Goal: Task Accomplishment & Management: Manage account settings

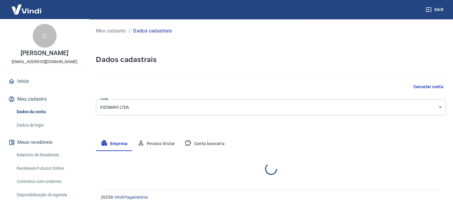
select select "PE"
select select "business"
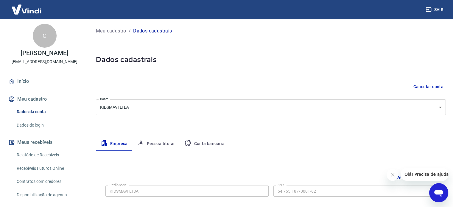
click at [160, 107] on body "Sair C Carlos Eduardo da Silva Lima [EMAIL_ADDRESS][DOMAIN_NAME] Início Meu cad…" at bounding box center [226, 103] width 453 height 207
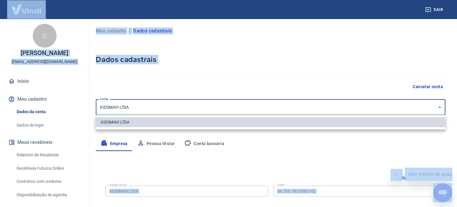
click at [160, 107] on div at bounding box center [228, 103] width 457 height 207
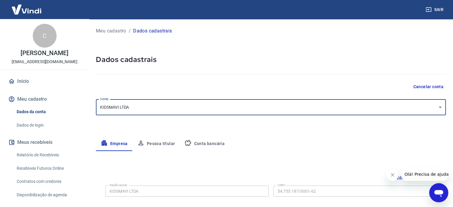
click at [160, 105] on body "Sair C Carlos Eduardo da Silva Lima [EMAIL_ADDRESS][DOMAIN_NAME] Início Meu cad…" at bounding box center [226, 103] width 453 height 207
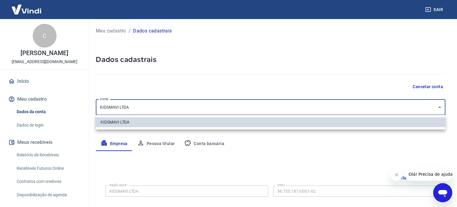
click at [161, 105] on div at bounding box center [228, 103] width 457 height 207
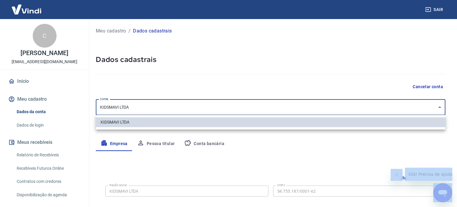
click at [161, 105] on div at bounding box center [228, 103] width 457 height 207
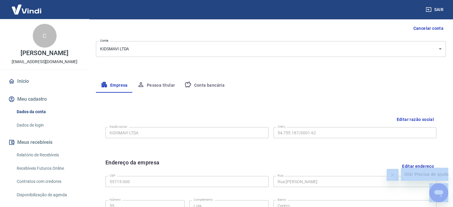
scroll to position [60, 0]
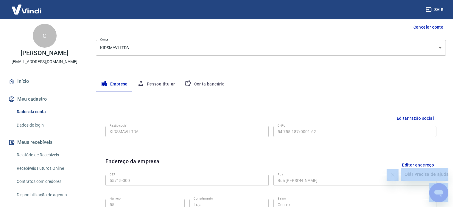
drag, startPoint x: 429, startPoint y: 117, endPoint x: 400, endPoint y: 122, distance: 29.0
click at [429, 116] on button "Editar razão social" at bounding box center [415, 118] width 42 height 11
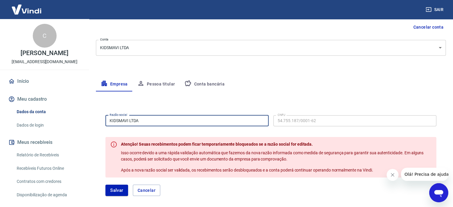
click at [173, 122] on input "KIDSMAVI LTDA" at bounding box center [186, 120] width 163 height 11
type input "m"
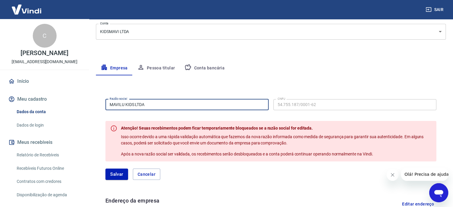
scroll to position [89, 0]
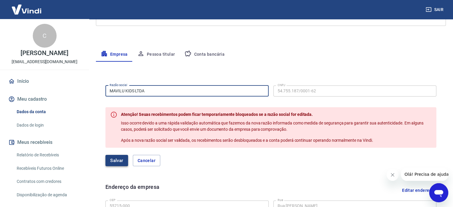
type input "MAVILU KIDS LTDA"
click at [117, 160] on button "Salvar" at bounding box center [116, 160] width 23 height 11
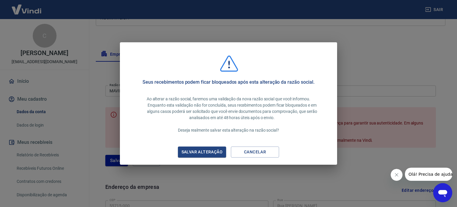
click at [207, 154] on div "Salvar alteração" at bounding box center [201, 151] width 55 height 7
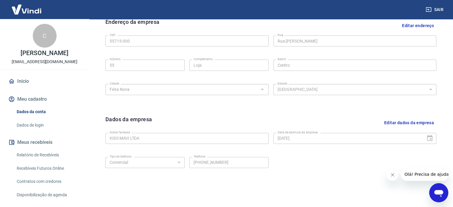
scroll to position [208, 0]
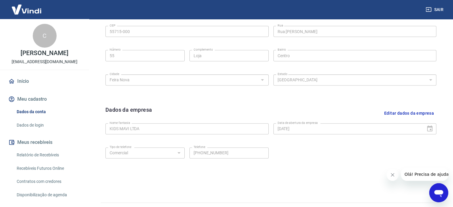
click at [394, 111] on button "Editar dados da empresa" at bounding box center [409, 113] width 54 height 15
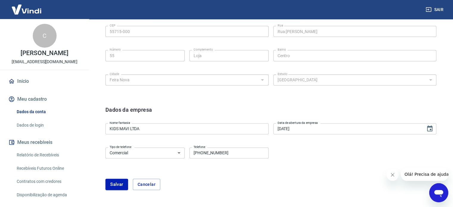
click at [161, 128] on input "KIDS MAVI LTDA" at bounding box center [186, 128] width 163 height 11
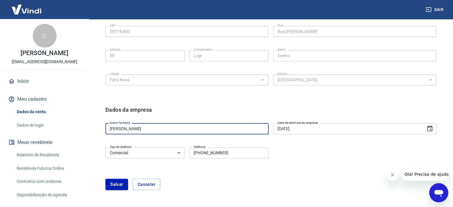
type input "MAVILU KIDS"
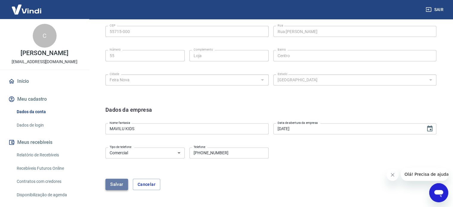
click at [122, 184] on button "Salvar" at bounding box center [116, 184] width 23 height 11
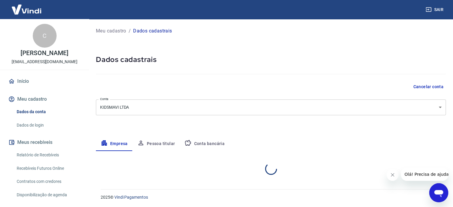
select select "PE"
select select "business"
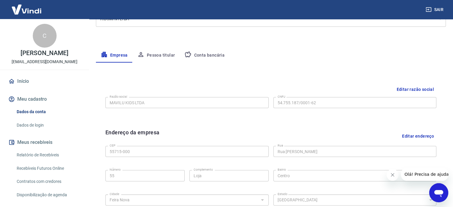
scroll to position [43, 0]
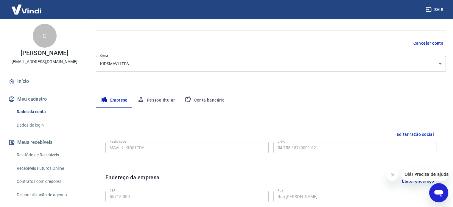
click at [155, 97] on button "Pessoa titular" at bounding box center [155, 100] width 47 height 14
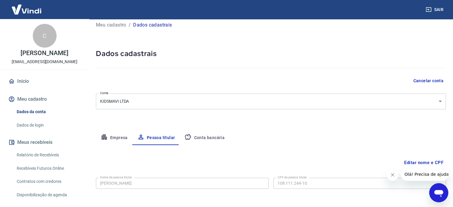
scroll to position [31, 0]
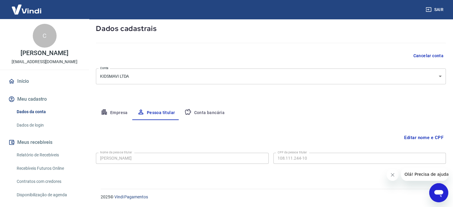
click at [205, 114] on button "Conta bancária" at bounding box center [205, 113] width 50 height 14
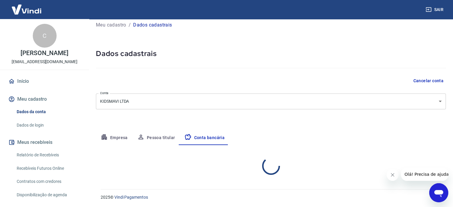
select select "1"
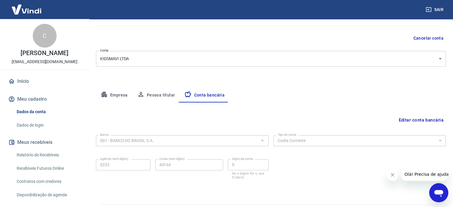
scroll to position [64, 0]
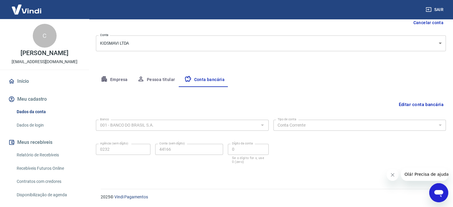
click at [34, 131] on link "Dados de login" at bounding box center [48, 125] width 68 height 12
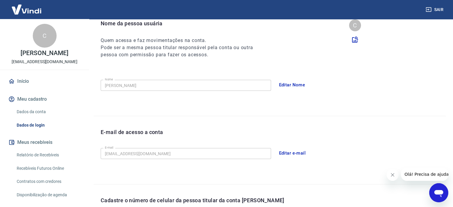
scroll to position [174, 0]
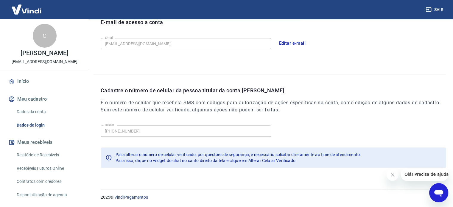
click at [303, 41] on button "Editar e-mail" at bounding box center [292, 43] width 33 height 13
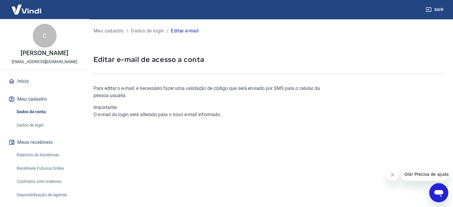
click at [130, 118] on div "Importante: O e-mail do login será alterado para o novo e-mail informado." at bounding box center [210, 111] width 235 height 14
click at [140, 143] on div "Para editar o e-mail, é necessário fazer uma validação de código que será envia…" at bounding box center [210, 150] width 235 height 150
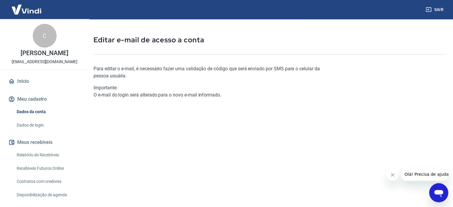
scroll to position [30, 0]
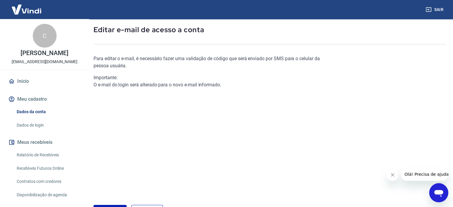
click at [138, 62] on p "Para editar o e-mail, é necessário fazer uma validação de código que será envia…" at bounding box center [210, 62] width 235 height 14
click at [123, 56] on p "Para editar o e-mail, é necessário fazer uma validação de código que será envia…" at bounding box center [210, 62] width 235 height 14
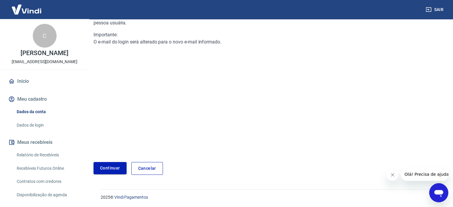
click at [115, 168] on link "Continuar" at bounding box center [109, 168] width 33 height 12
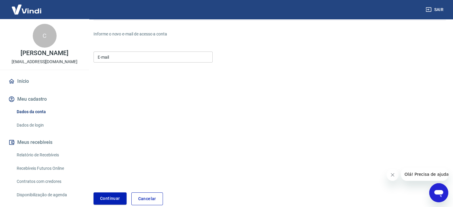
scroll to position [25, 0]
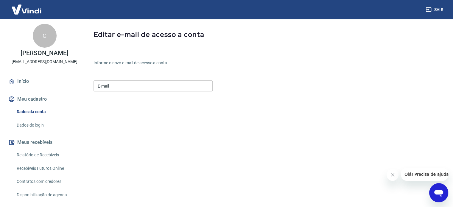
click at [128, 86] on input "E-mail" at bounding box center [152, 85] width 119 height 11
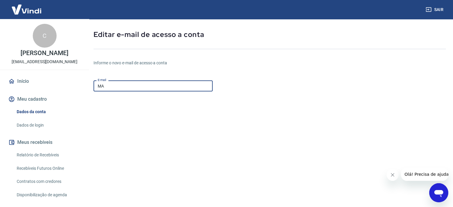
type input "M"
type input "[EMAIL_ADDRESS][DOMAIN_NAME]"
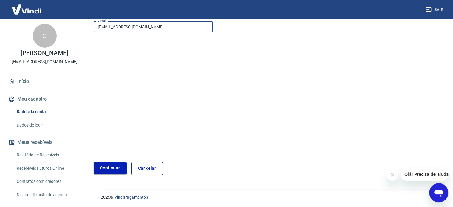
scroll to position [85, 0]
click at [104, 167] on button "Continuar" at bounding box center [109, 168] width 33 height 12
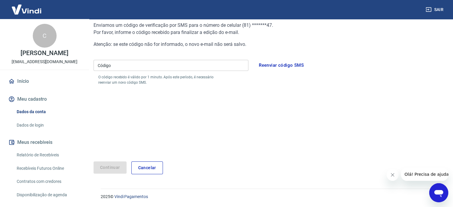
scroll to position [63, 0]
click at [120, 60] on div "Código Código O código recebido é válido por 1 minuto. Após este período, é nec…" at bounding box center [170, 72] width 155 height 28
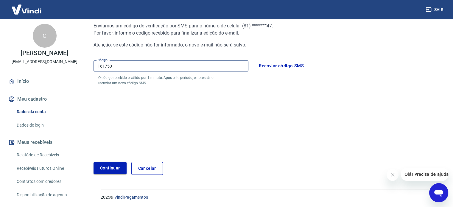
type input "161750"
click at [107, 163] on button "Continuar" at bounding box center [109, 168] width 33 height 12
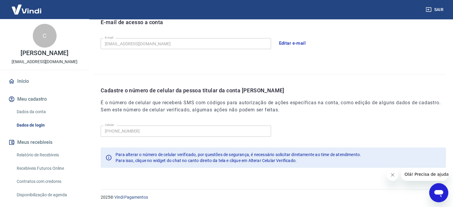
click at [27, 85] on link "Início" at bounding box center [44, 81] width 75 height 13
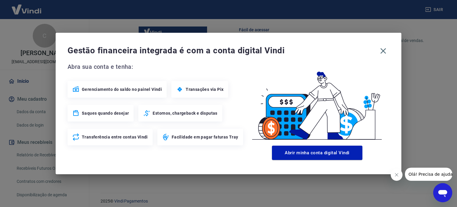
scroll to position [368, 0]
click at [382, 51] on icon "button" at bounding box center [384, 51] width 10 height 10
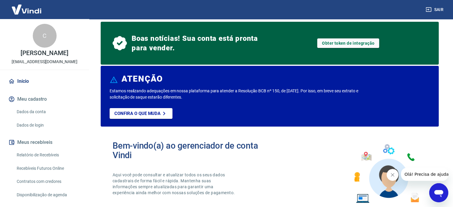
scroll to position [0, 0]
